Goal: Task Accomplishment & Management: Manage account settings

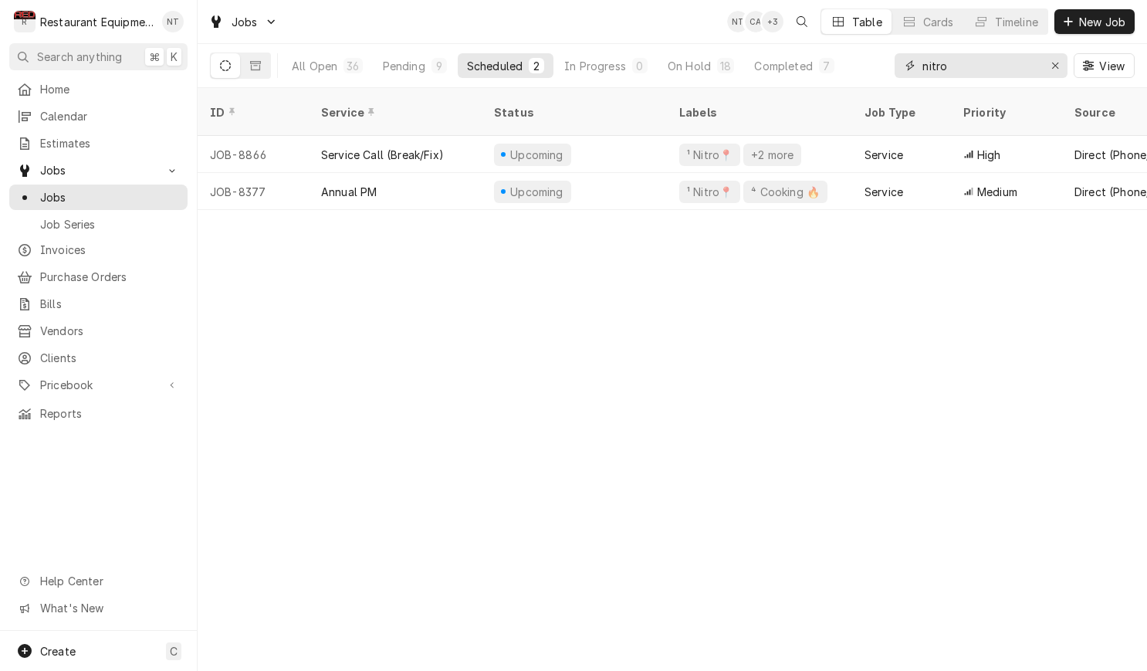
click at [958, 71] on input "nitro" at bounding box center [981, 65] width 116 height 25
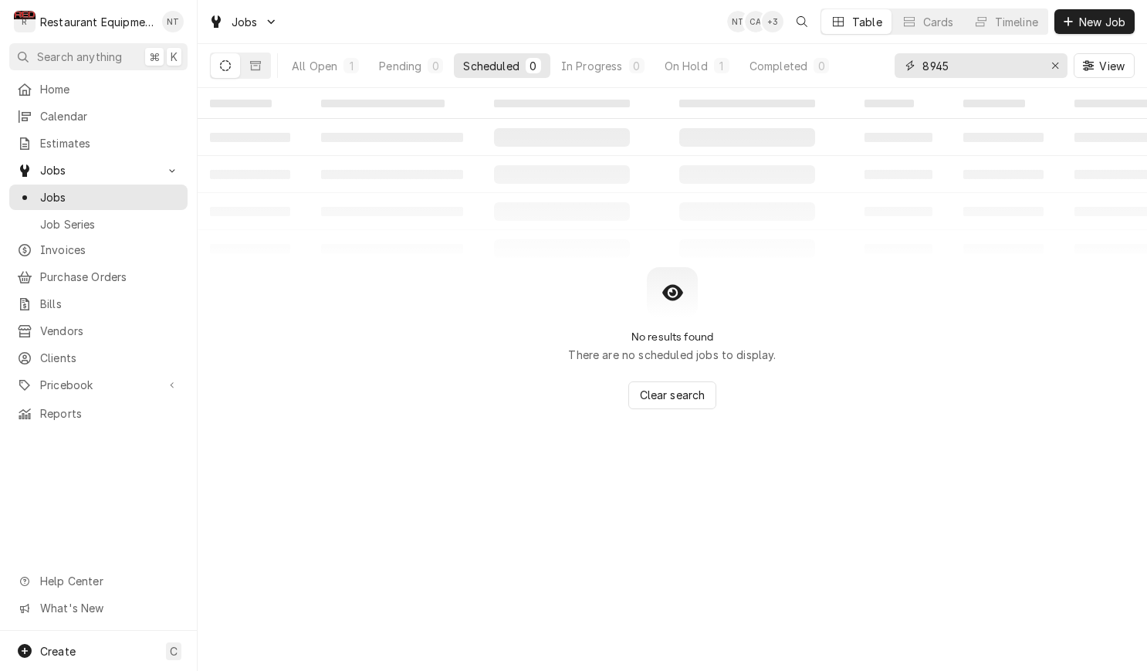
type input "8945"
click at [703, 76] on div "All Open 1 Pending 0 Scheduled 0 In Progress 0 On Hold 1 Completed 0" at bounding box center [561, 65] width 556 height 43
click at [703, 72] on div "On Hold" at bounding box center [686, 66] width 43 height 16
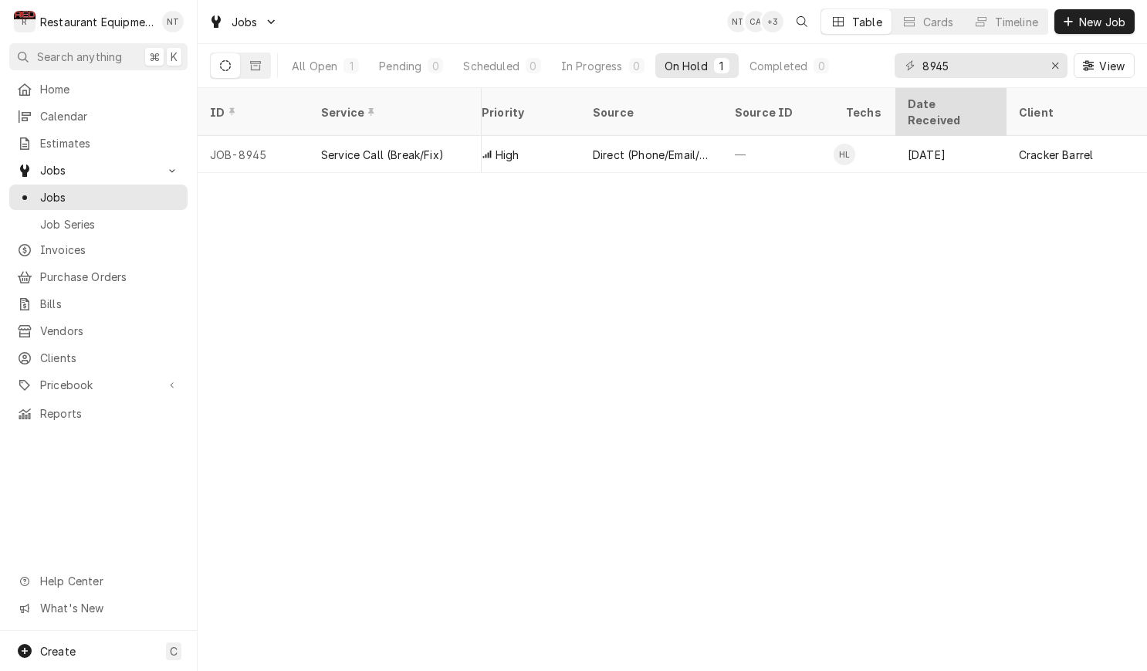
scroll to position [0, 479]
click at [1052, 69] on icon "Erase input" at bounding box center [1056, 65] width 8 height 11
click at [1052, 69] on input "Dynamic Content Wrapper" at bounding box center [995, 65] width 145 height 25
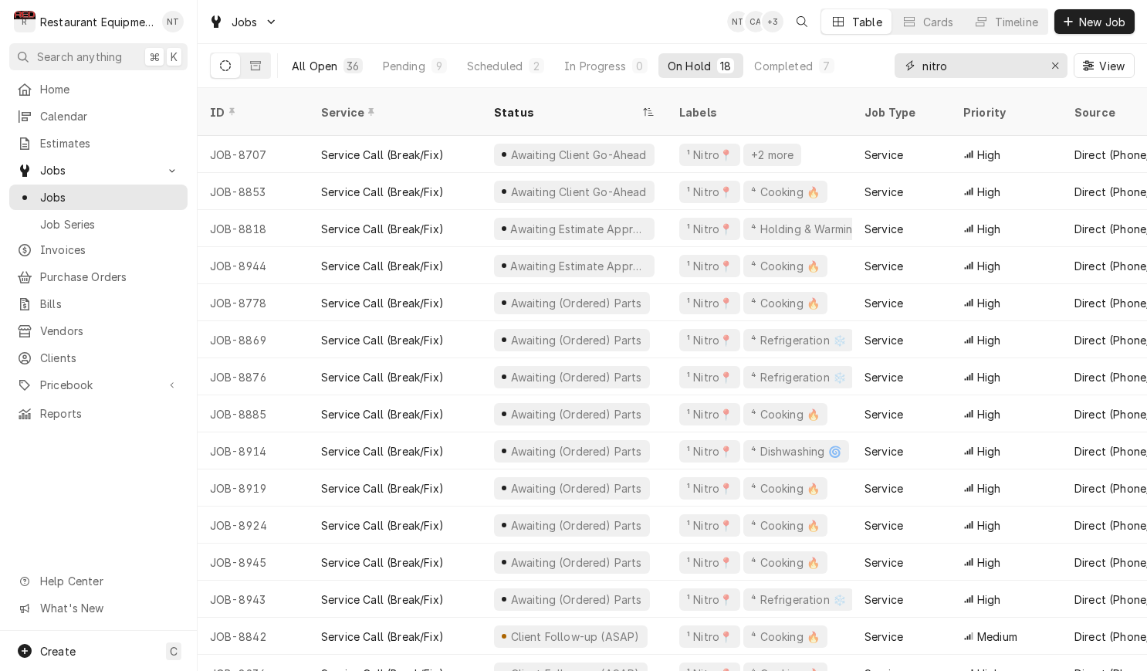
type input "nitro"
drag, startPoint x: 346, startPoint y: 54, endPoint x: 356, endPoint y: 55, distance: 10.1
click at [346, 54] on button "All Open 36" at bounding box center [328, 65] width 90 height 25
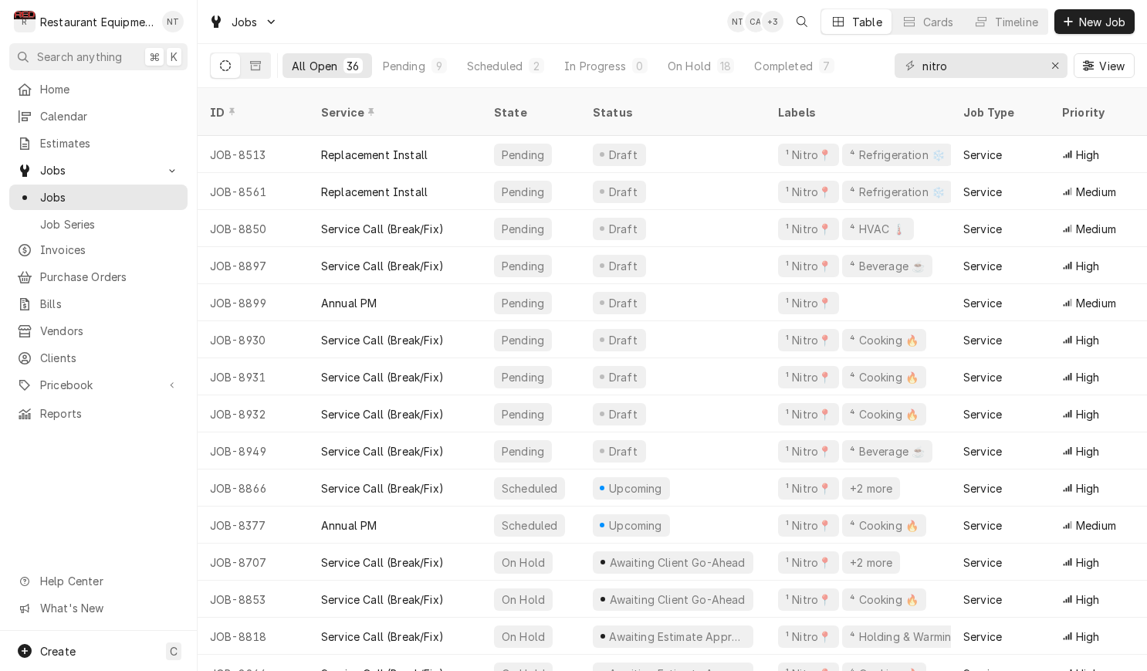
click at [875, 69] on div "All Open 36 Pending 9 Scheduled 2 In Progress 0 On Hold 18 Completed 7 nitro Vi…" at bounding box center [672, 65] width 925 height 43
click at [1064, 65] on button "Erase input" at bounding box center [1055, 65] width 25 height 25
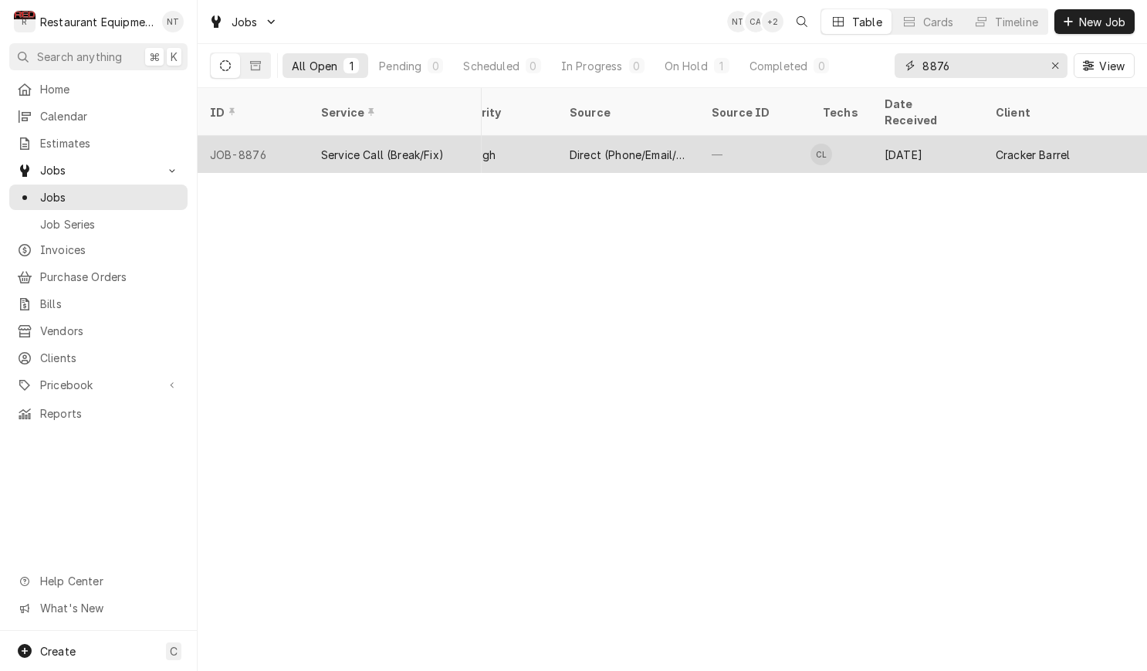
type input "8876"
click at [1025, 147] on div "Cracker Barrel" at bounding box center [1030, 155] width 74 height 16
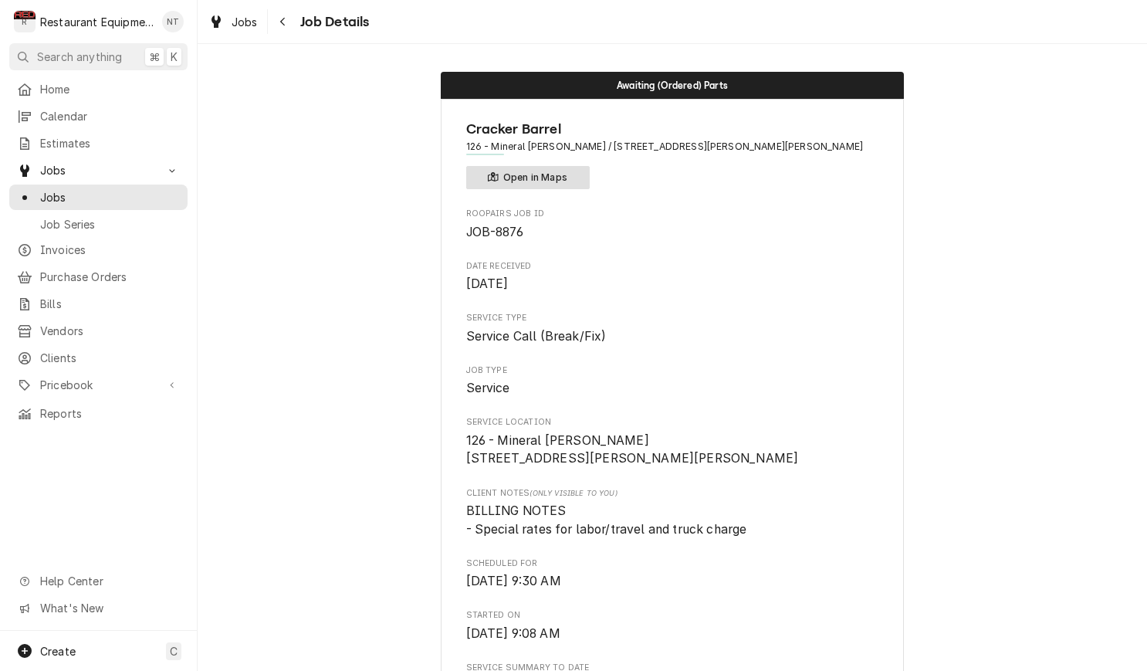
click at [543, 185] on button "Open in Maps" at bounding box center [528, 177] width 124 height 23
click at [242, 23] on span "Jobs" at bounding box center [245, 22] width 26 height 16
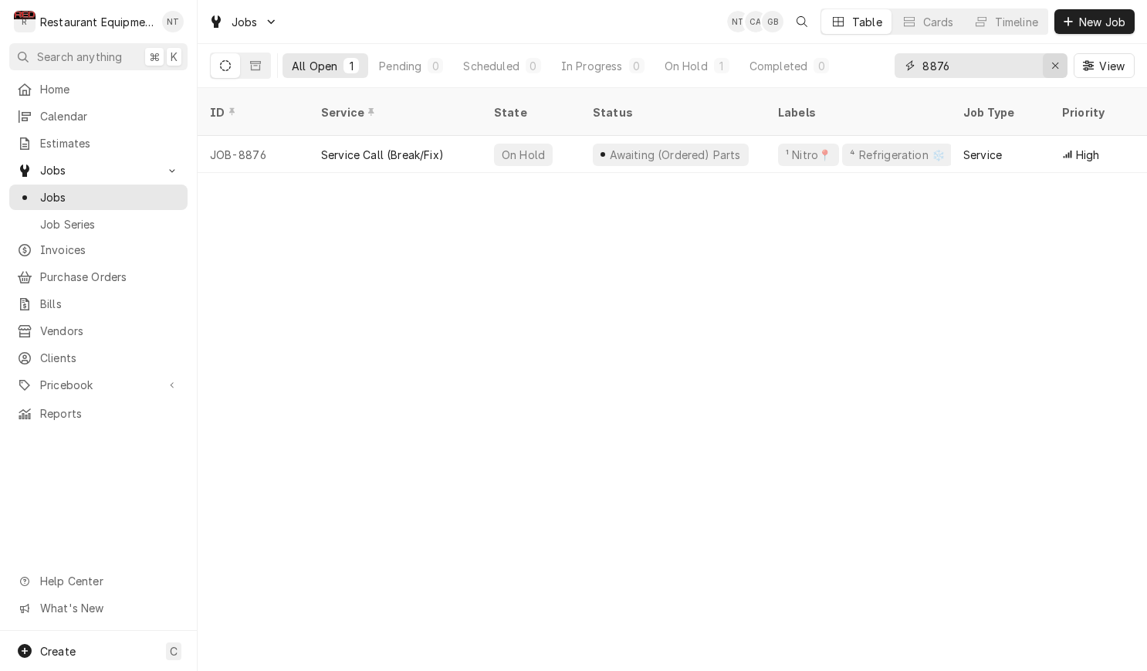
click at [1055, 61] on icon "Erase input" at bounding box center [1056, 65] width 8 height 11
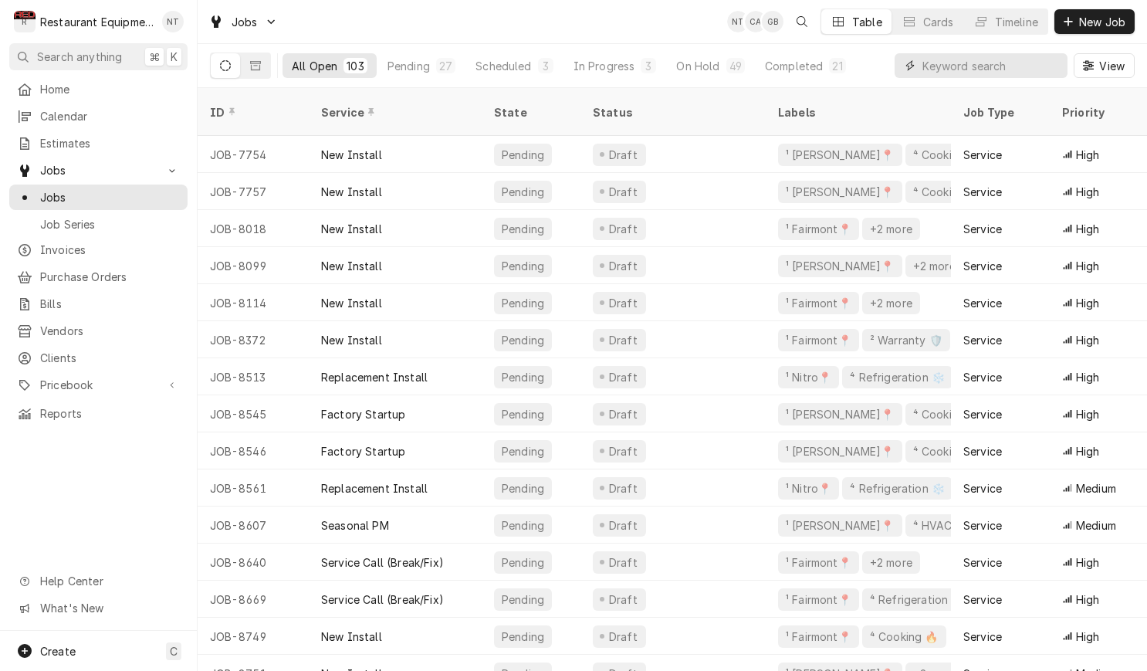
click at [923, 63] on input "Dynamic Content Wrapper" at bounding box center [991, 65] width 137 height 25
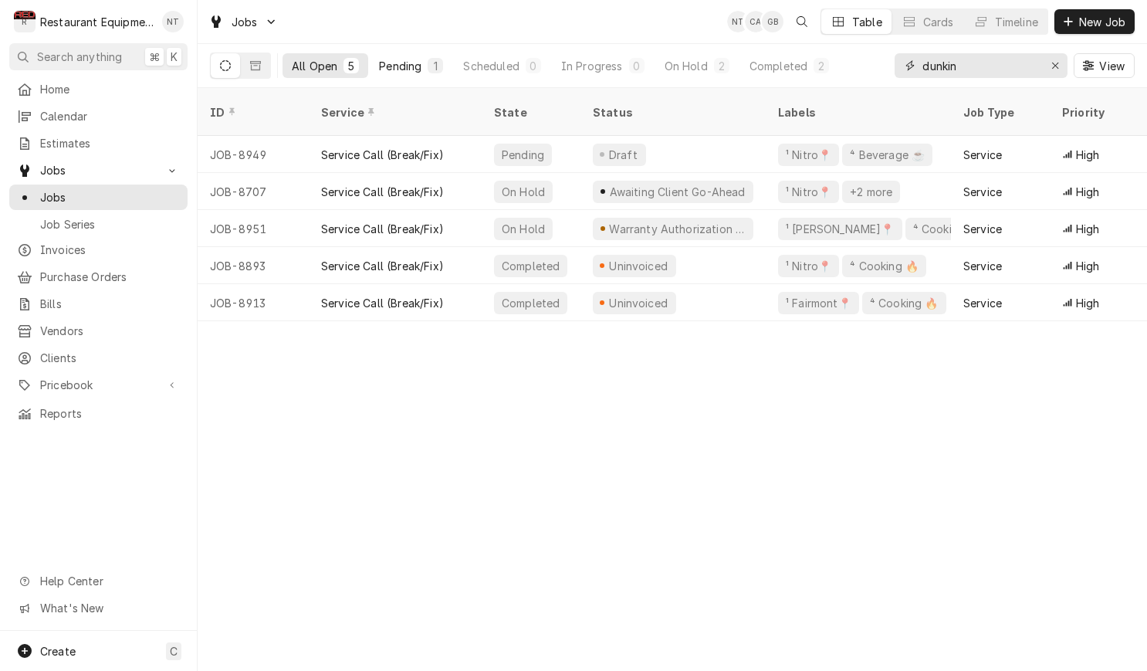
type input "dunkin"
drag, startPoint x: 423, startPoint y: 69, endPoint x: 459, endPoint y: 76, distance: 36.0
click at [423, 68] on button "Pending 1" at bounding box center [411, 65] width 83 height 25
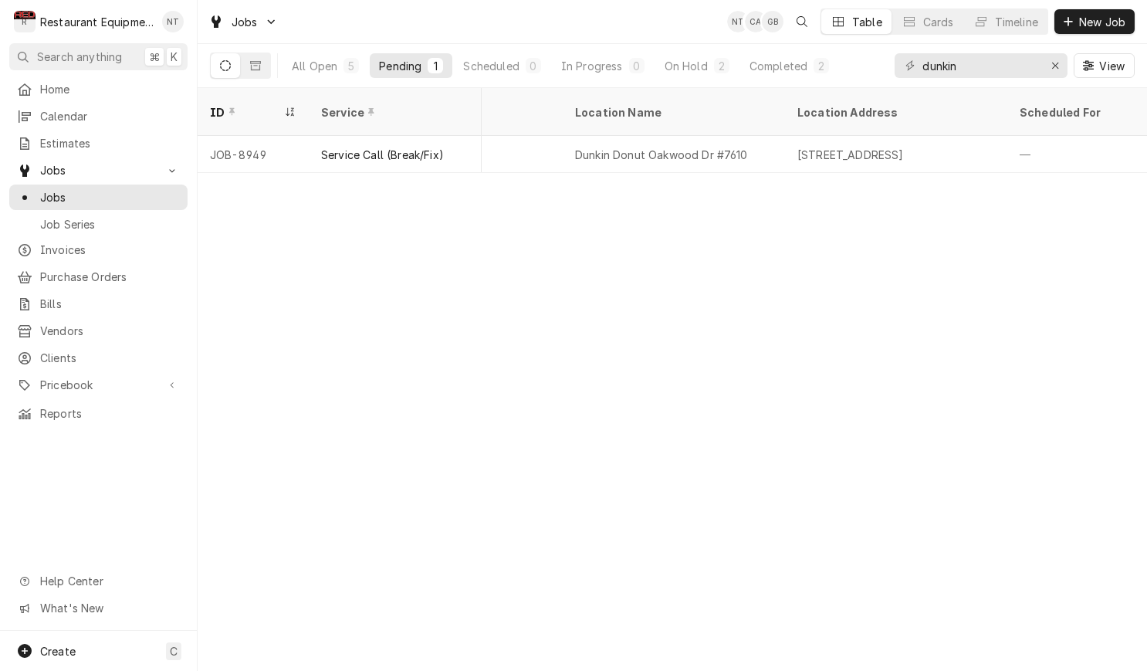
scroll to position [0, 1104]
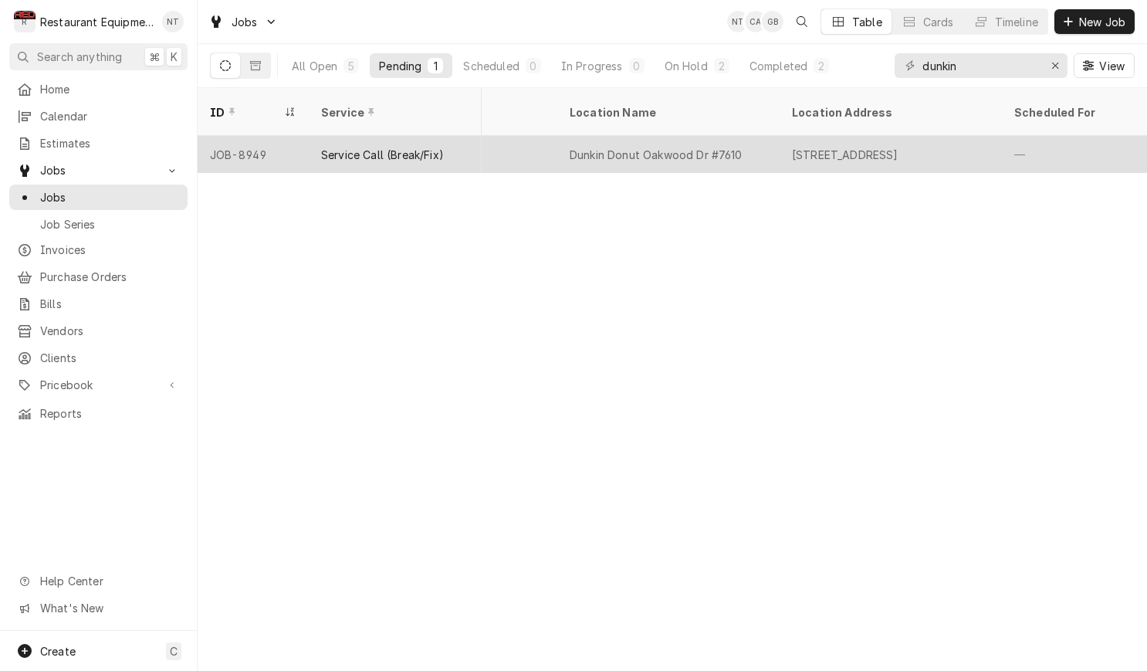
click at [858, 147] on div "[STREET_ADDRESS]" at bounding box center [845, 155] width 107 height 16
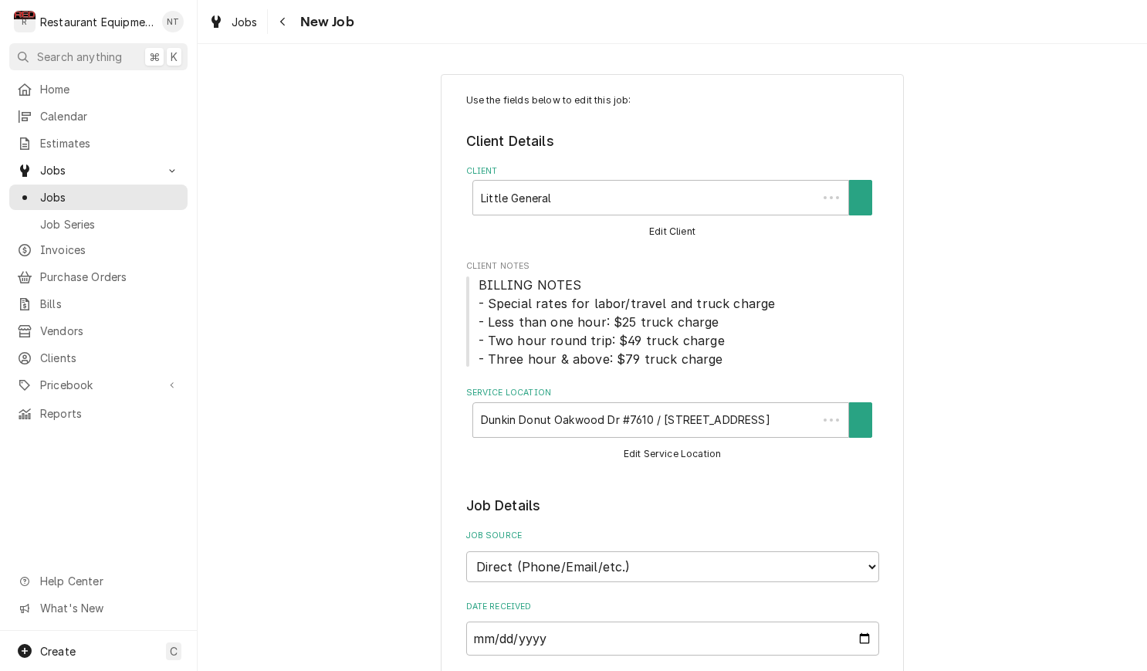
type textarea "x"
click at [249, 21] on span "Jobs" at bounding box center [245, 22] width 26 height 16
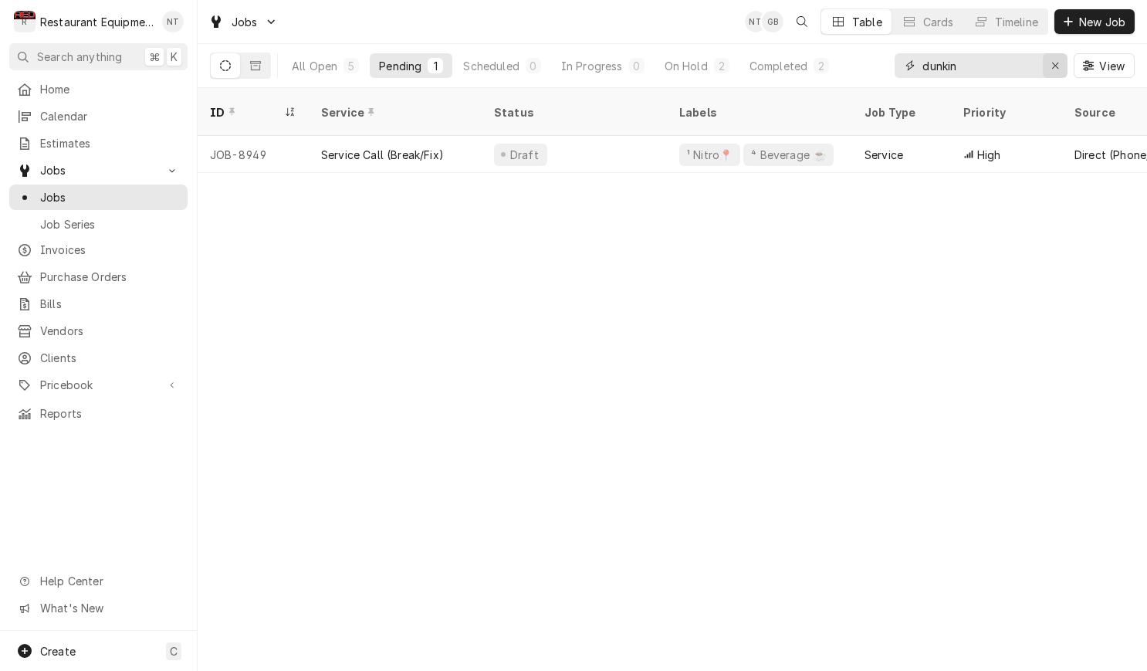
click at [1054, 71] on div "Erase input" at bounding box center [1055, 65] width 15 height 15
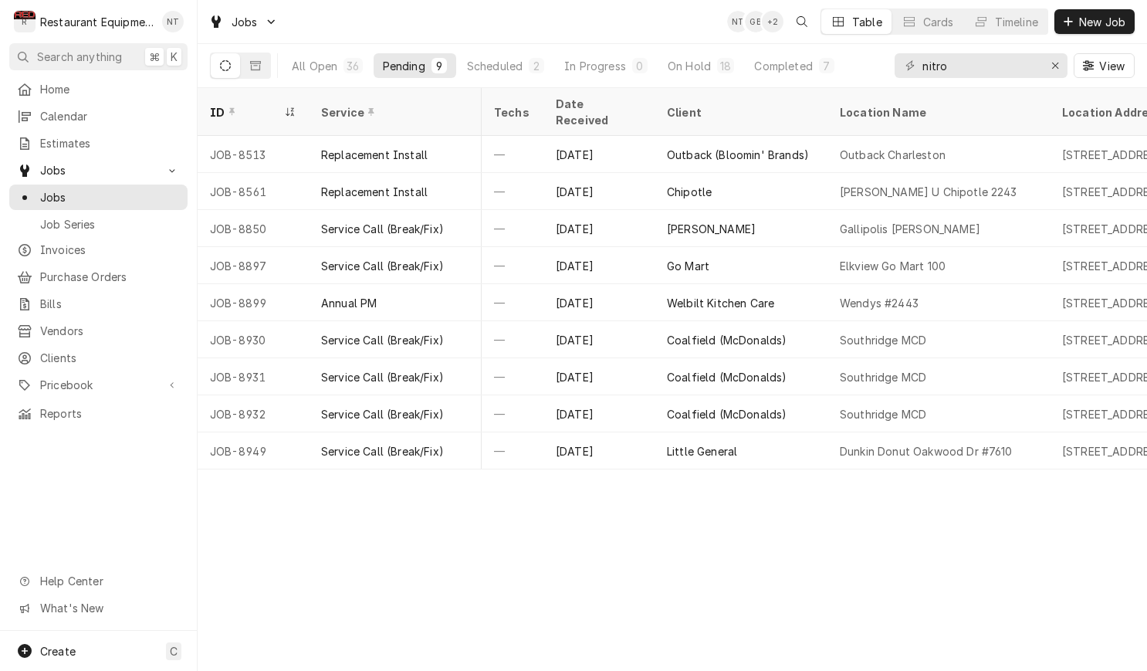
scroll to position [0, 835]
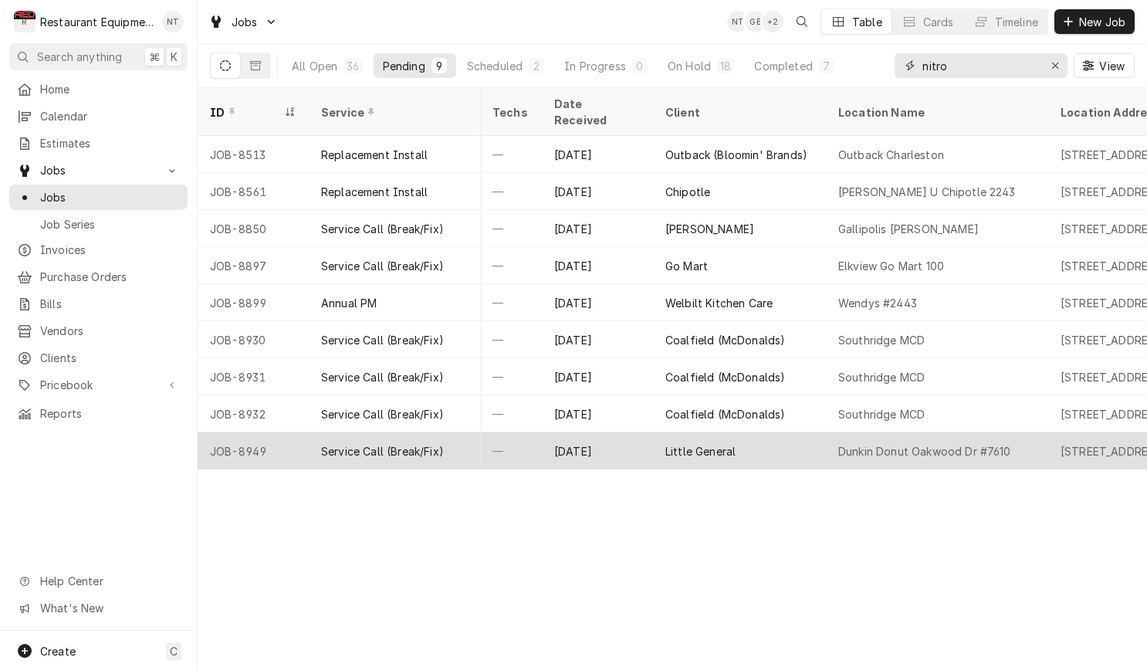
type input "nitro"
click at [1011, 432] on div "Dunkin Donut Oakwood Dr #7610" at bounding box center [937, 450] width 222 height 37
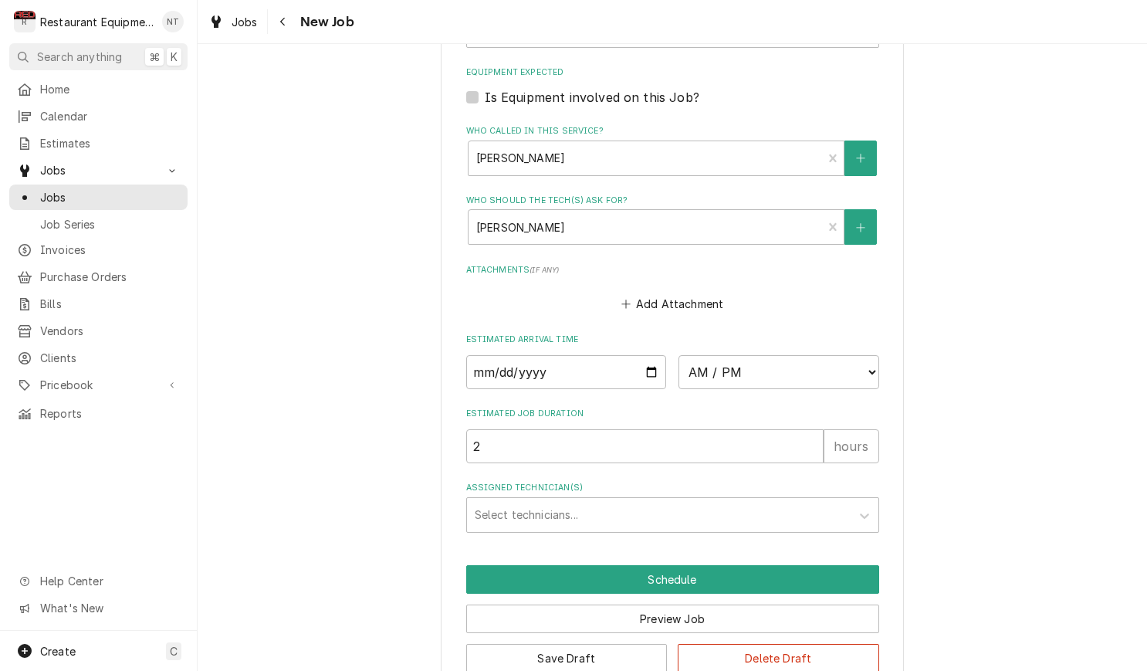
scroll to position [1340, 0]
click at [793, 502] on div "Assigned Technician(s)" at bounding box center [659, 516] width 368 height 28
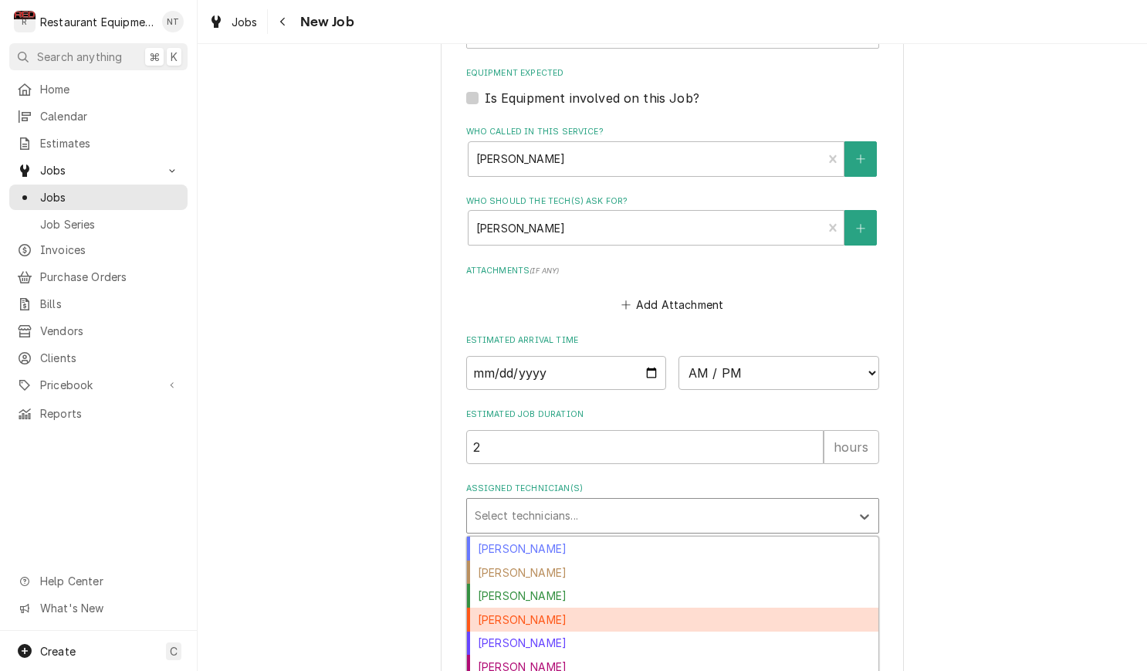
click at [737, 608] on div "[PERSON_NAME]" at bounding box center [672, 620] width 411 height 24
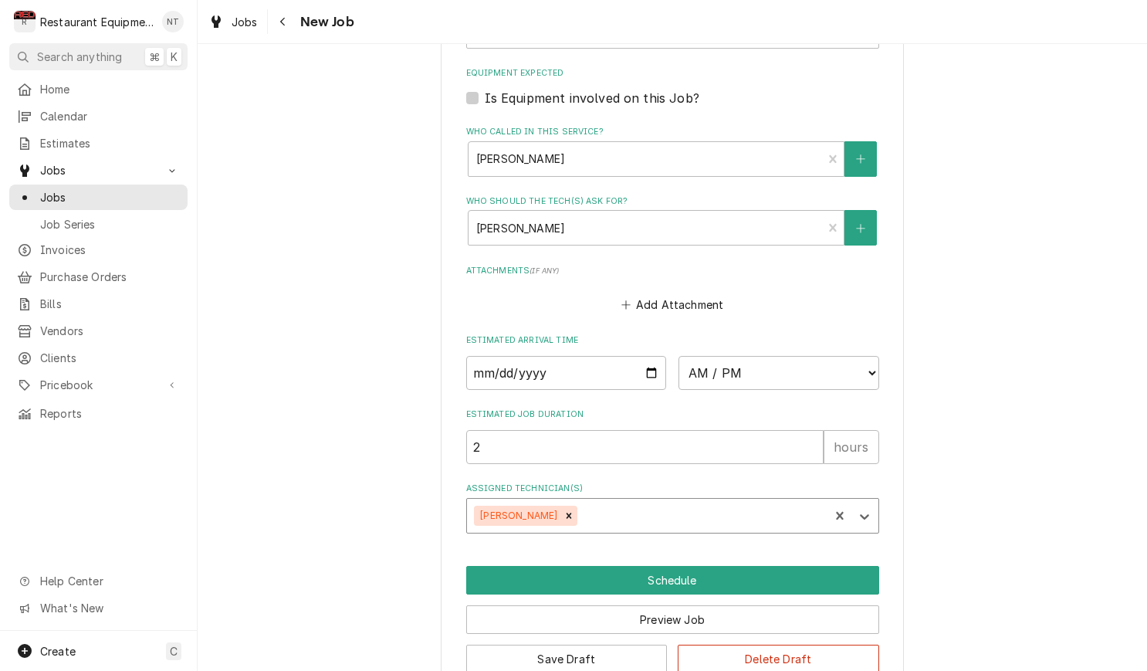
type textarea "x"
click at [617, 356] on input "Date" at bounding box center [566, 373] width 201 height 34
type input "[DATE]"
type textarea "x"
select select "14:45:00"
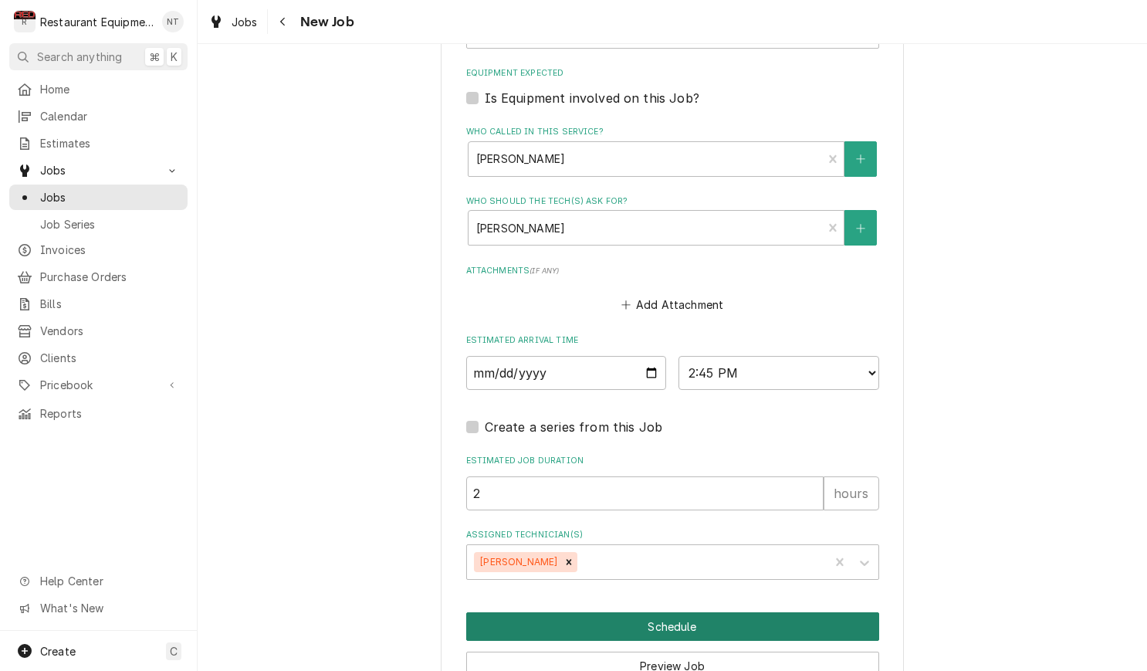
click at [713, 612] on button "Schedule" at bounding box center [672, 626] width 413 height 29
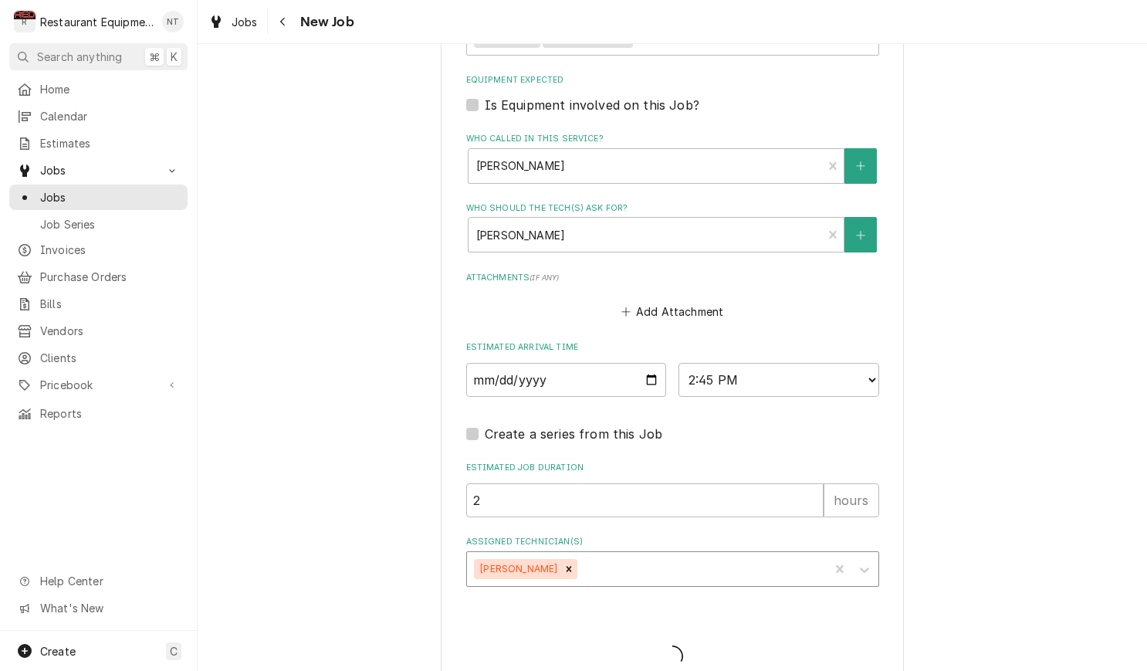
type textarea "x"
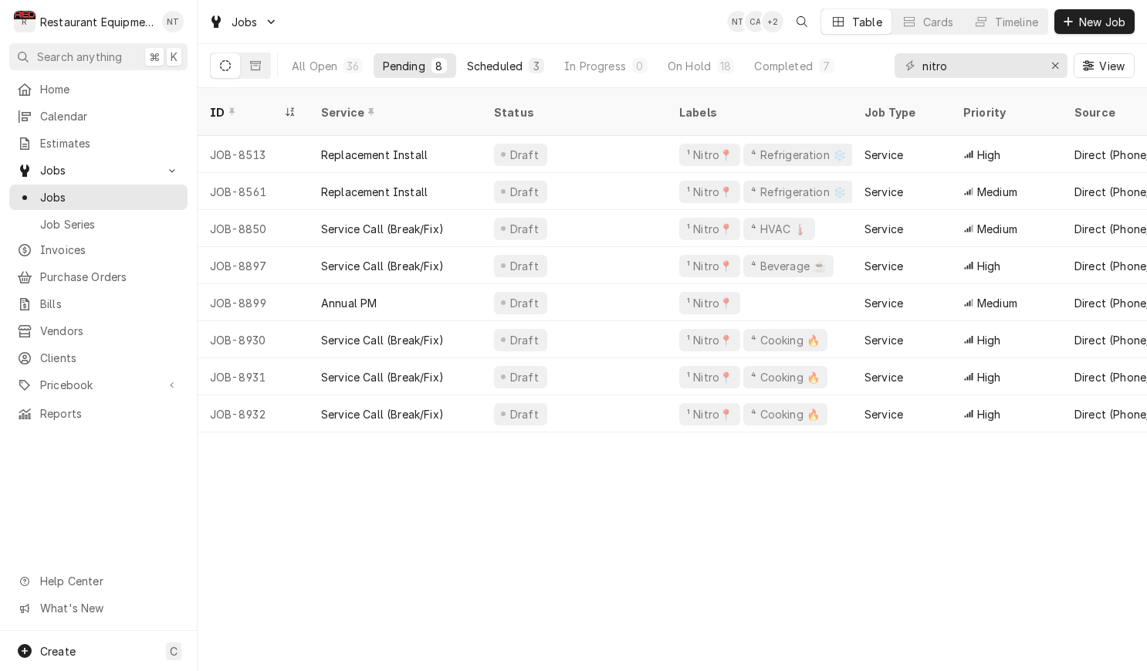
click at [503, 68] on div "Scheduled" at bounding box center [495, 66] width 56 height 16
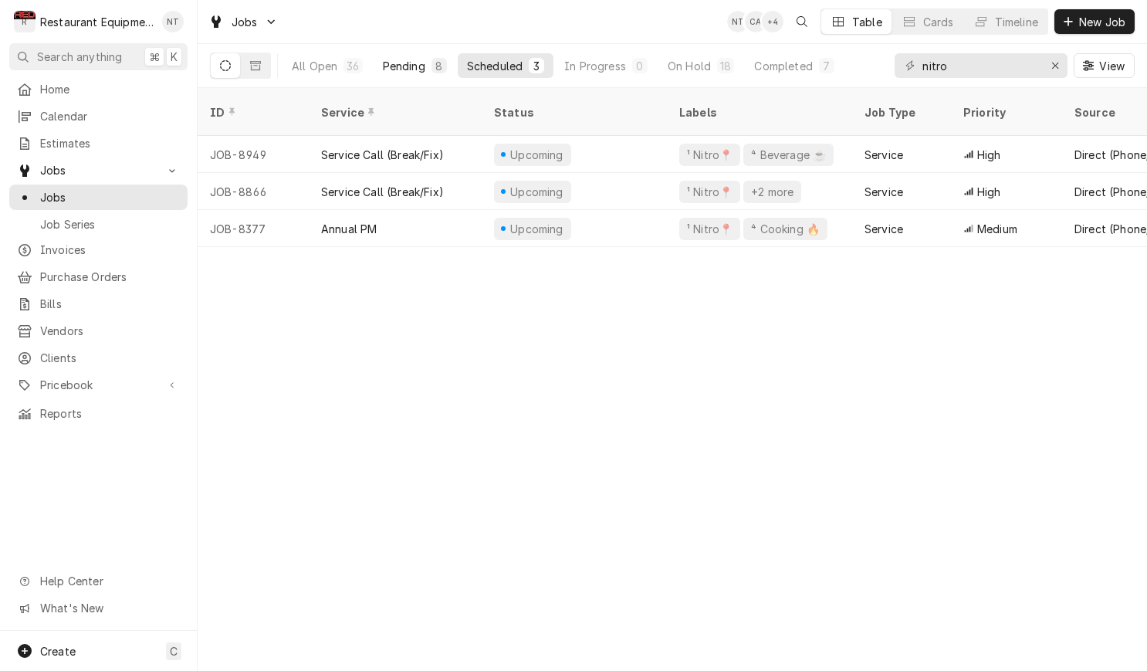
click at [415, 73] on div "Pending" at bounding box center [404, 66] width 42 height 16
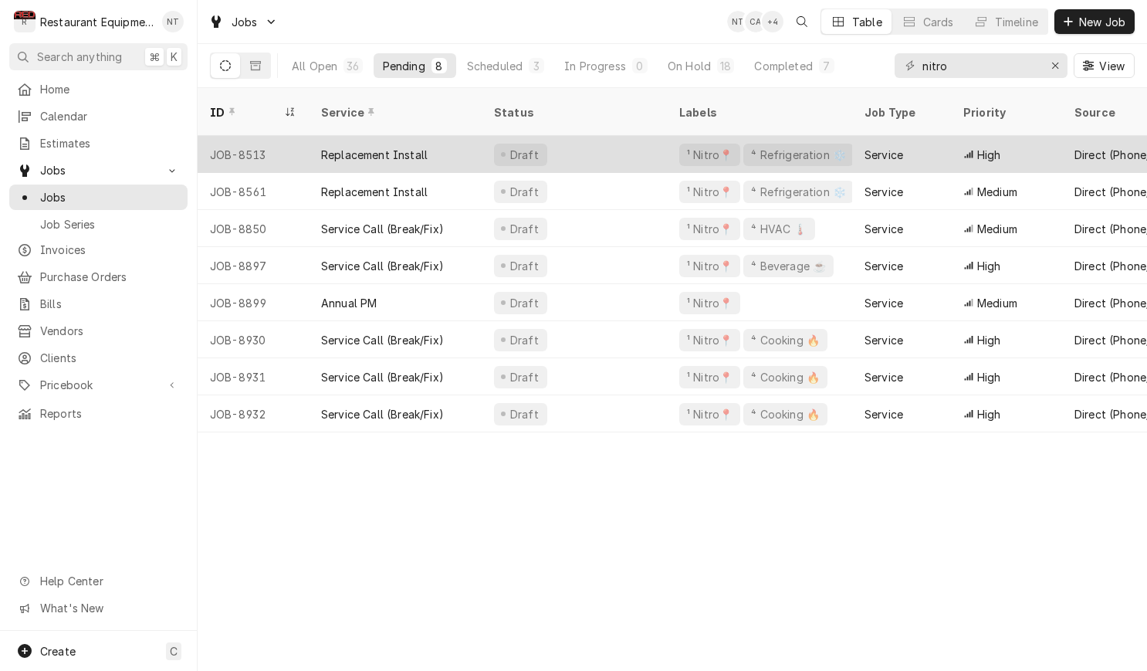
click at [621, 139] on div "Draft" at bounding box center [574, 154] width 185 height 37
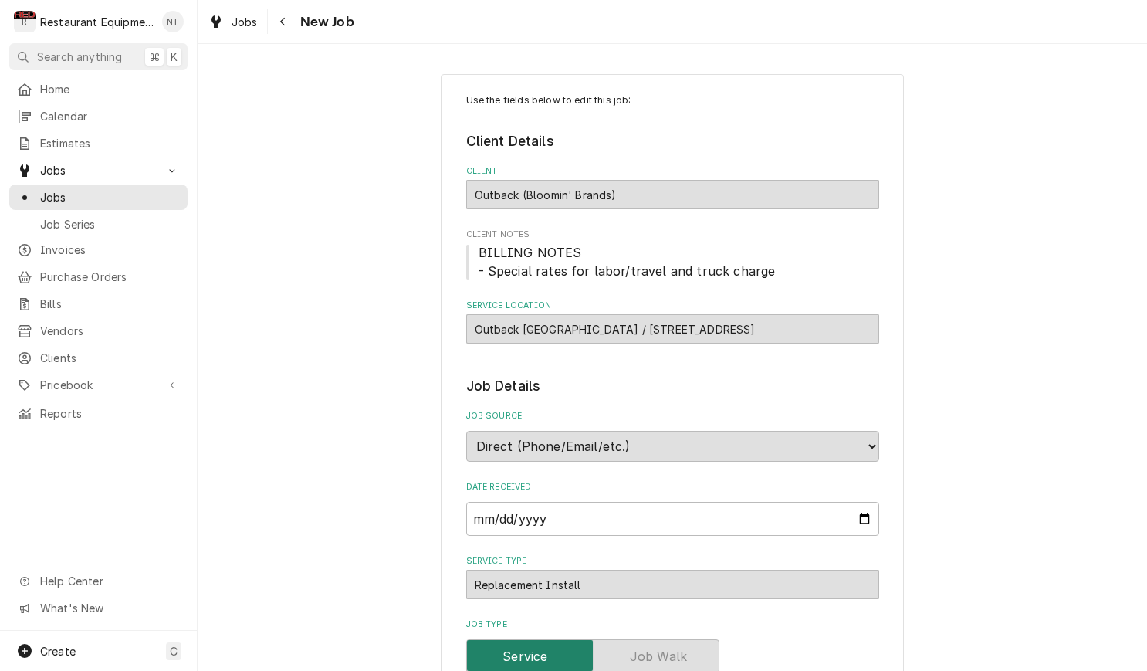
type textarea "x"
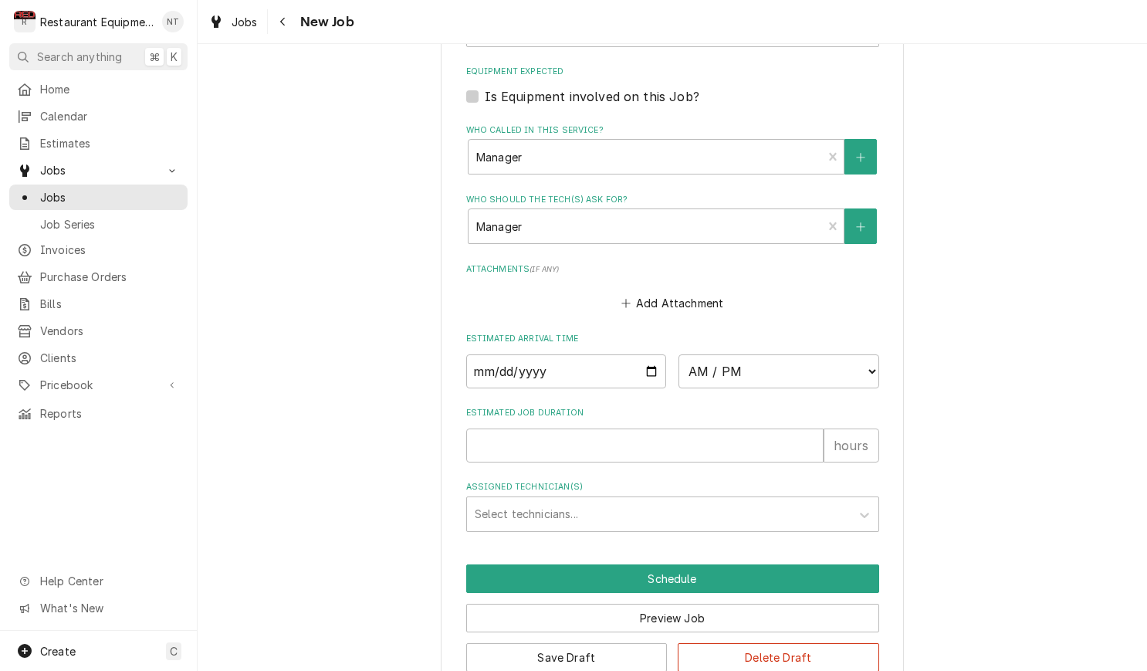
scroll to position [1374, 0]
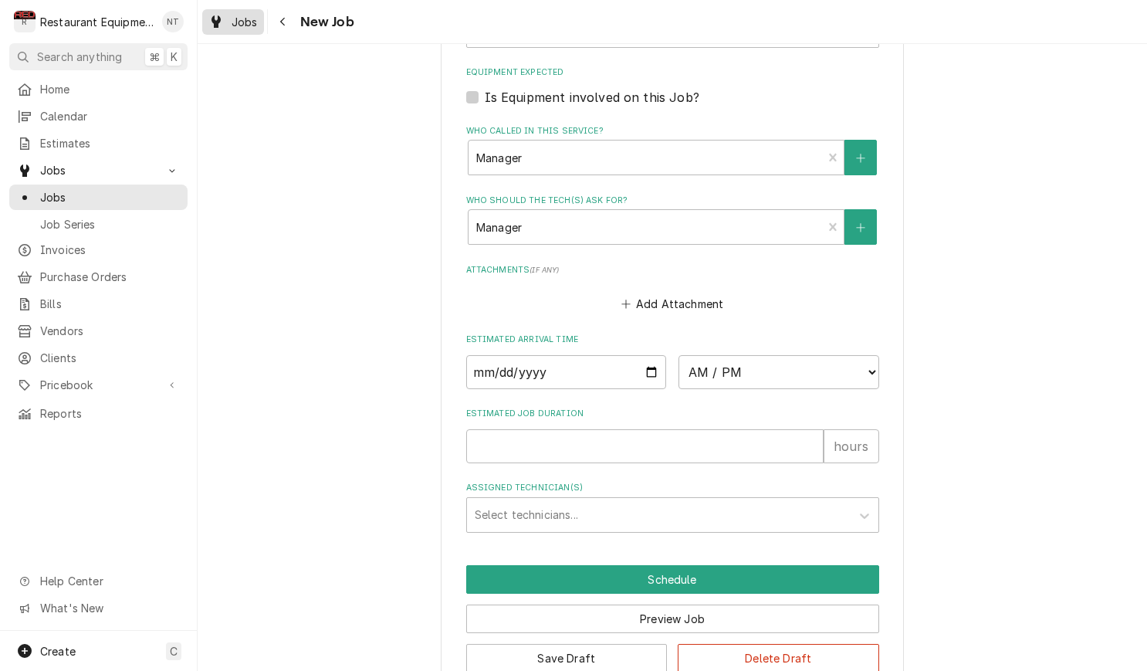
click at [256, 28] on span "Jobs" at bounding box center [245, 22] width 26 height 16
